Goal: Check status: Check status

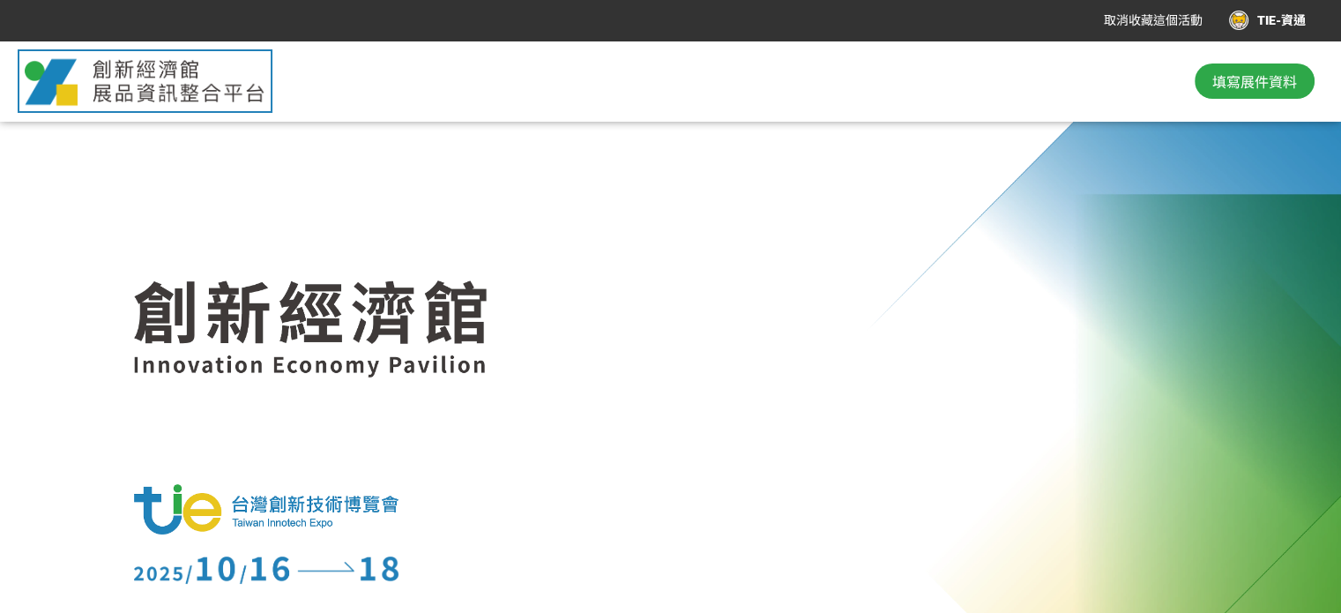
click at [1275, 25] on div "TIE-資通" at bounding box center [1267, 20] width 77 height 19
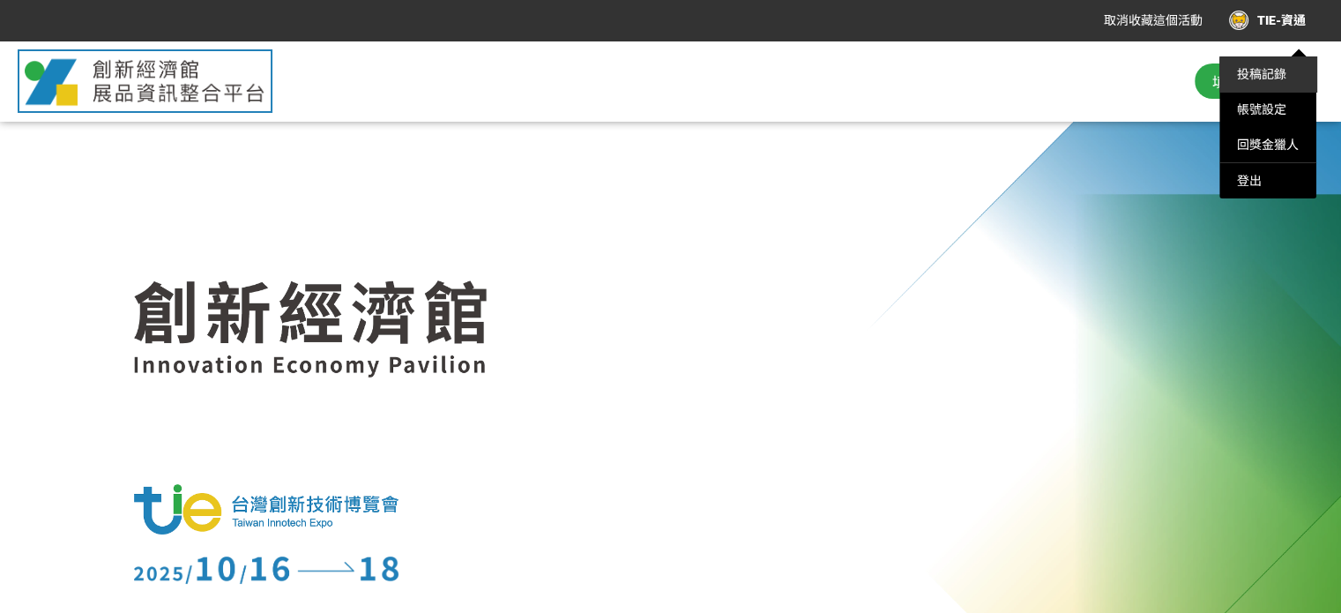
click at [1262, 79] on link "投稿記錄" at bounding box center [1261, 74] width 49 height 14
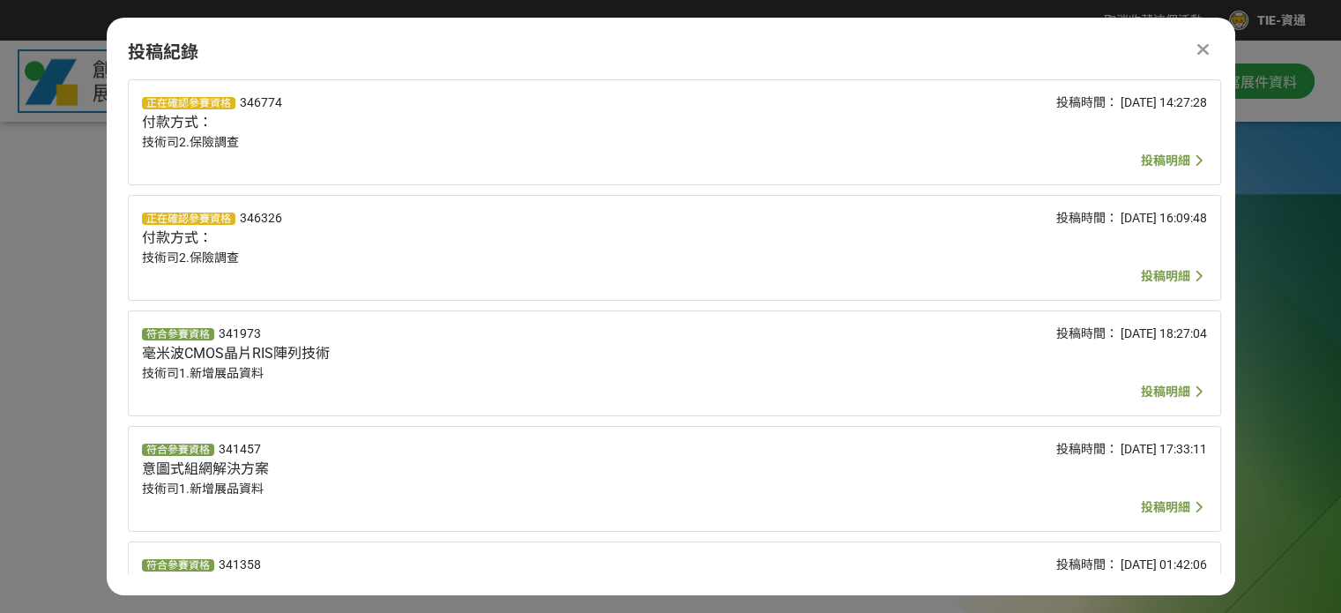
click at [1170, 160] on span "投稿明細" at bounding box center [1165, 160] width 49 height 14
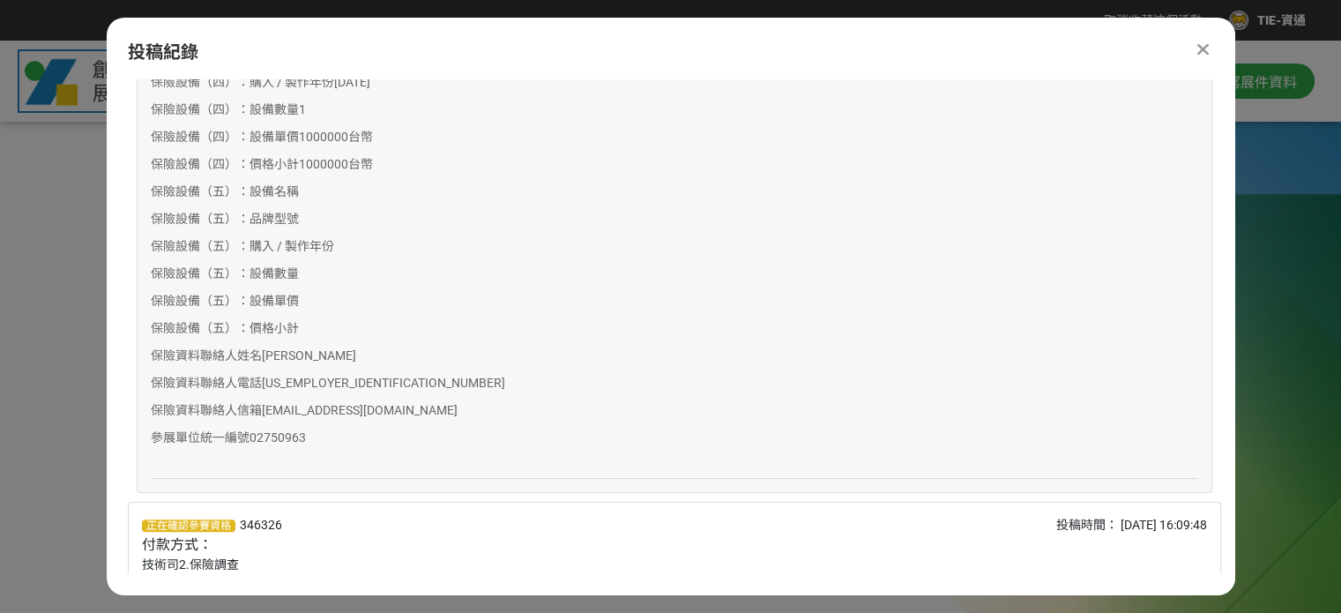
scroll to position [1234, 0]
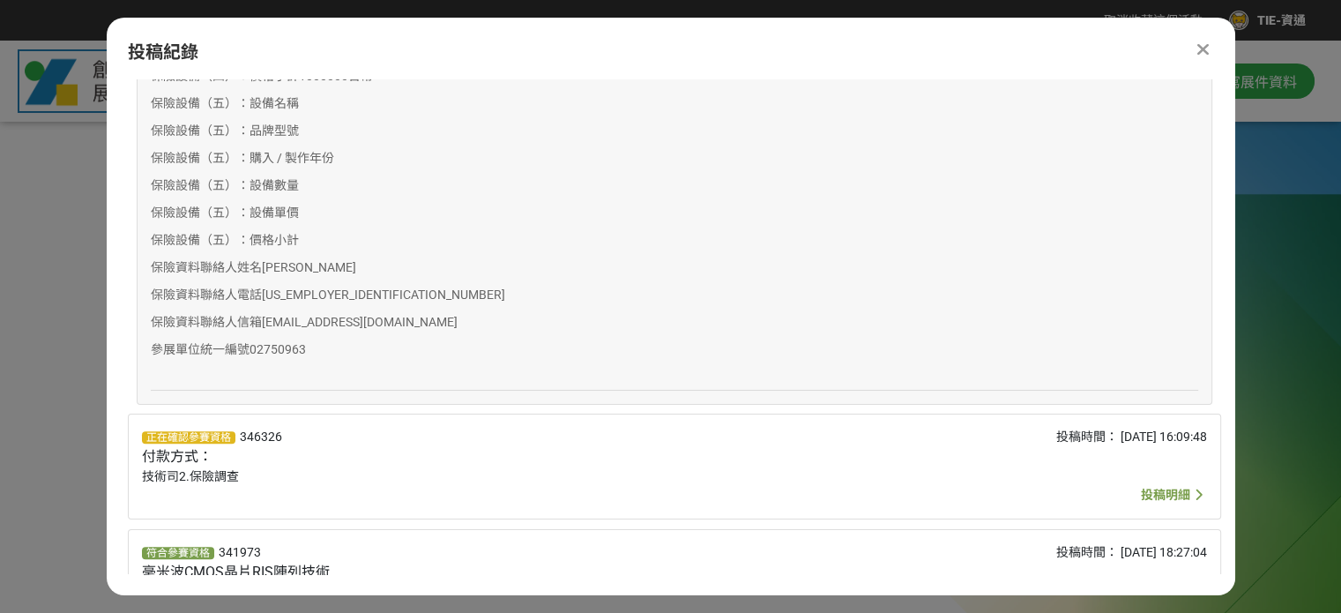
click at [1168, 495] on span "投稿明細" at bounding box center [1165, 494] width 49 height 14
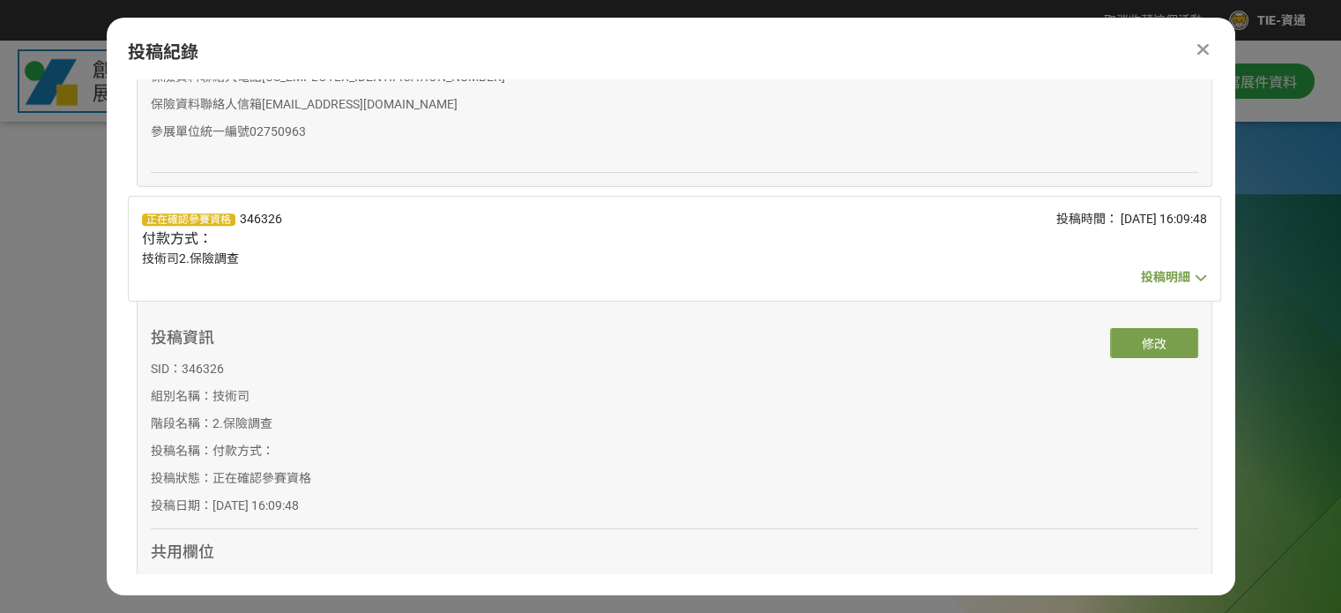
scroll to position [1287, 0]
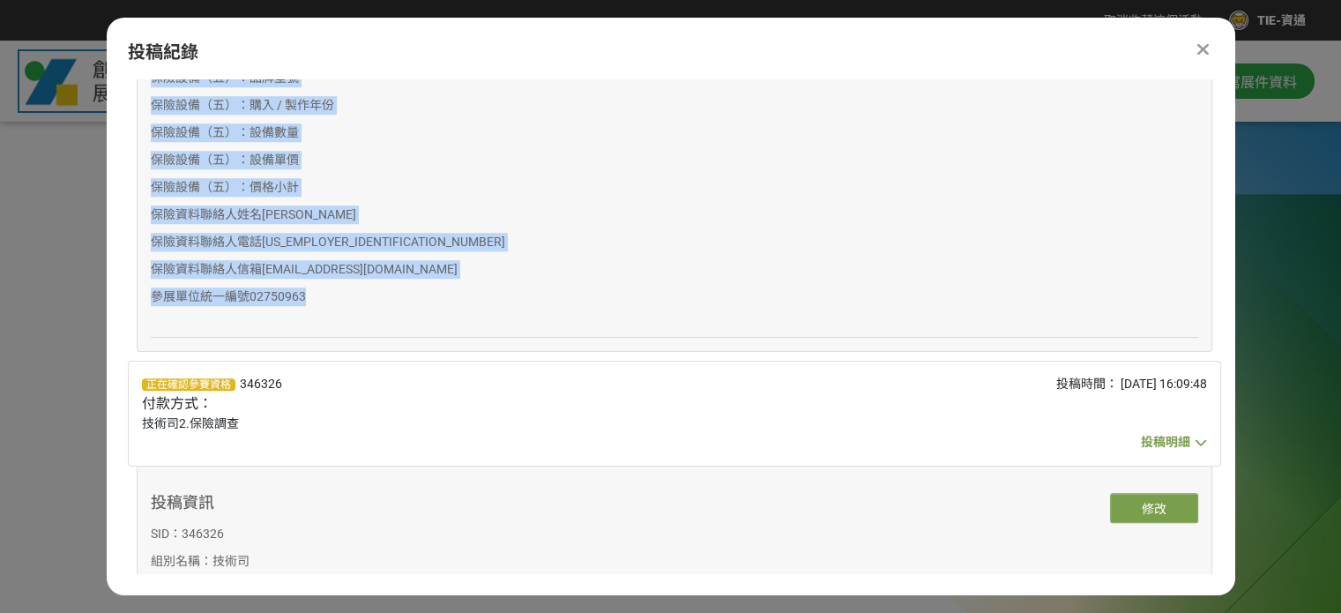
drag, startPoint x: 152, startPoint y: 98, endPoint x: 628, endPoint y: 294, distance: 514.6
copy div "lore： ipsumdol sita： 9915-43-24 94:38:10 co adip el/seddoe tem in/utlabo etdolo…"
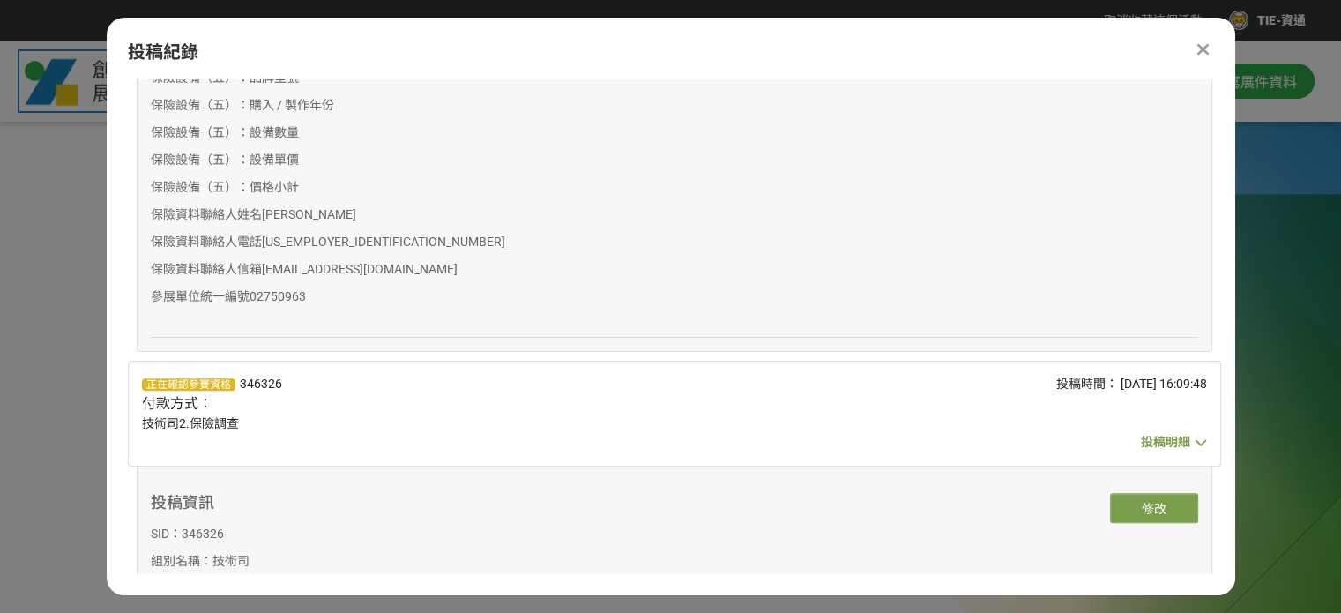
click at [1207, 53] on icon at bounding box center [1202, 50] width 13 height 18
